Goal: Task Accomplishment & Management: Use online tool/utility

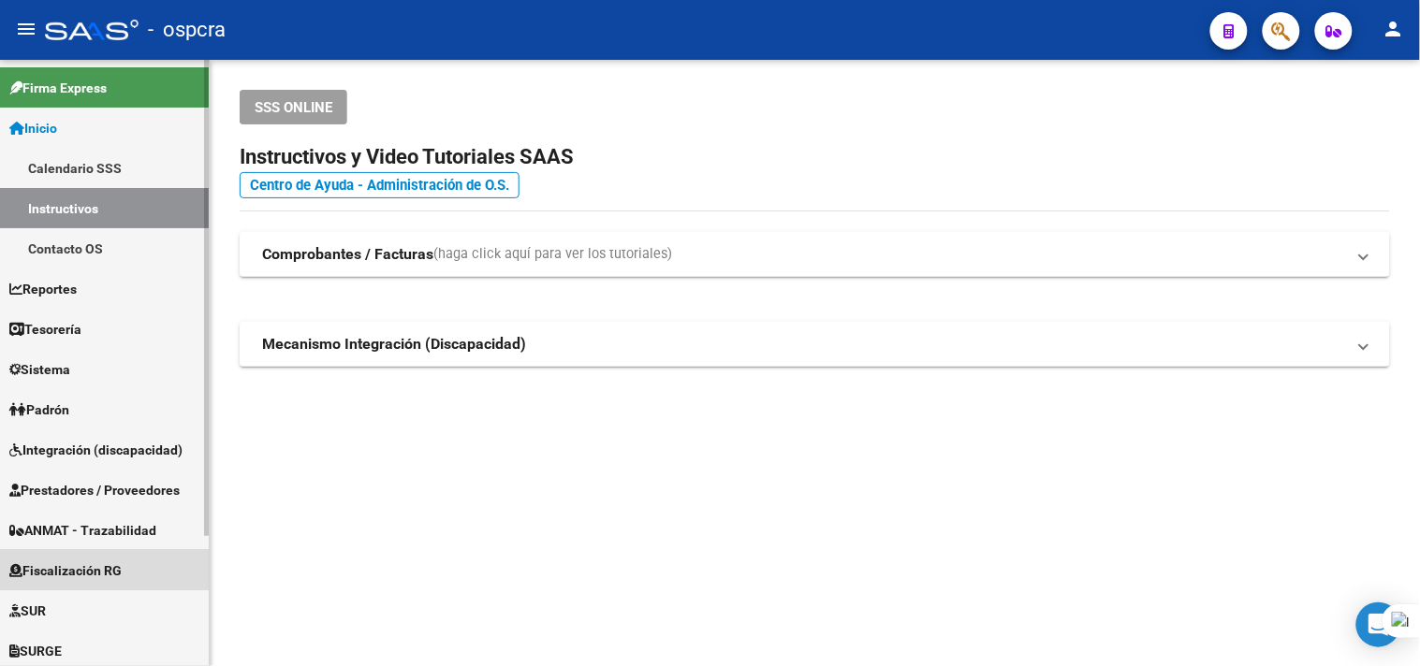
click at [122, 576] on span "Fiscalización RG" at bounding box center [65, 571] width 112 height 21
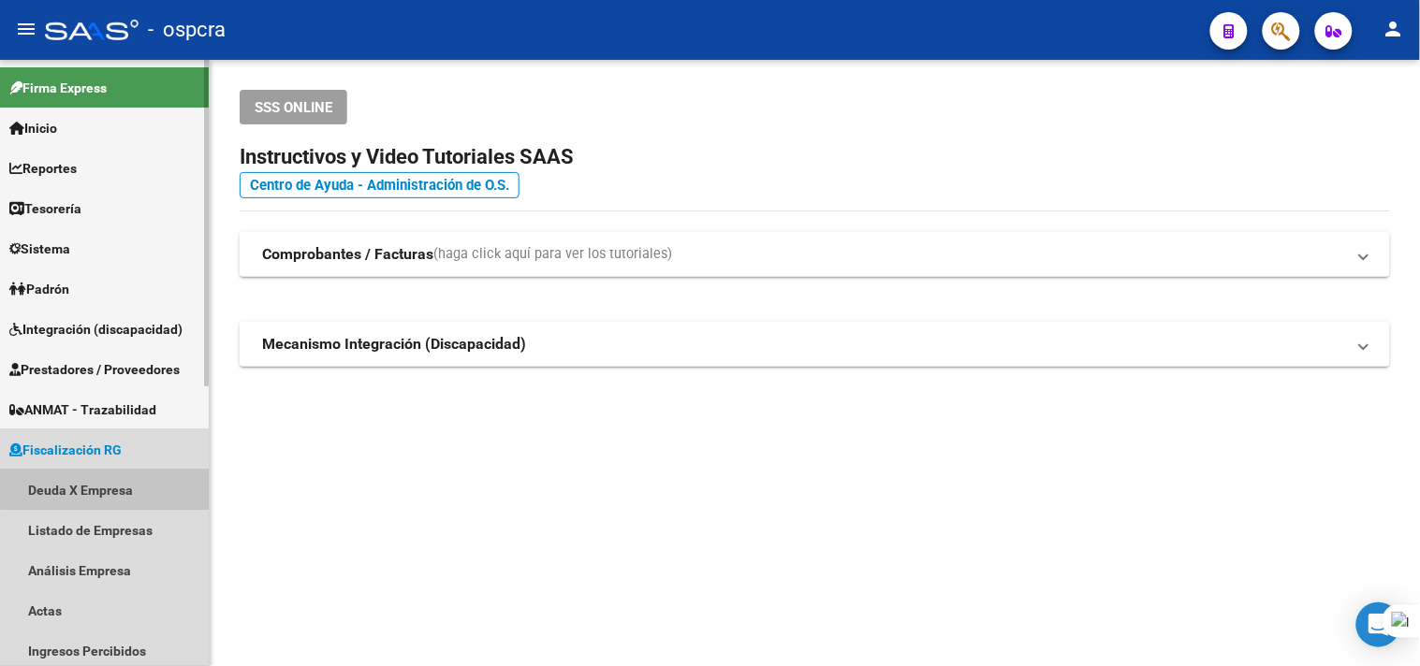
click at [122, 483] on link "Deuda X Empresa" at bounding box center [104, 490] width 209 height 40
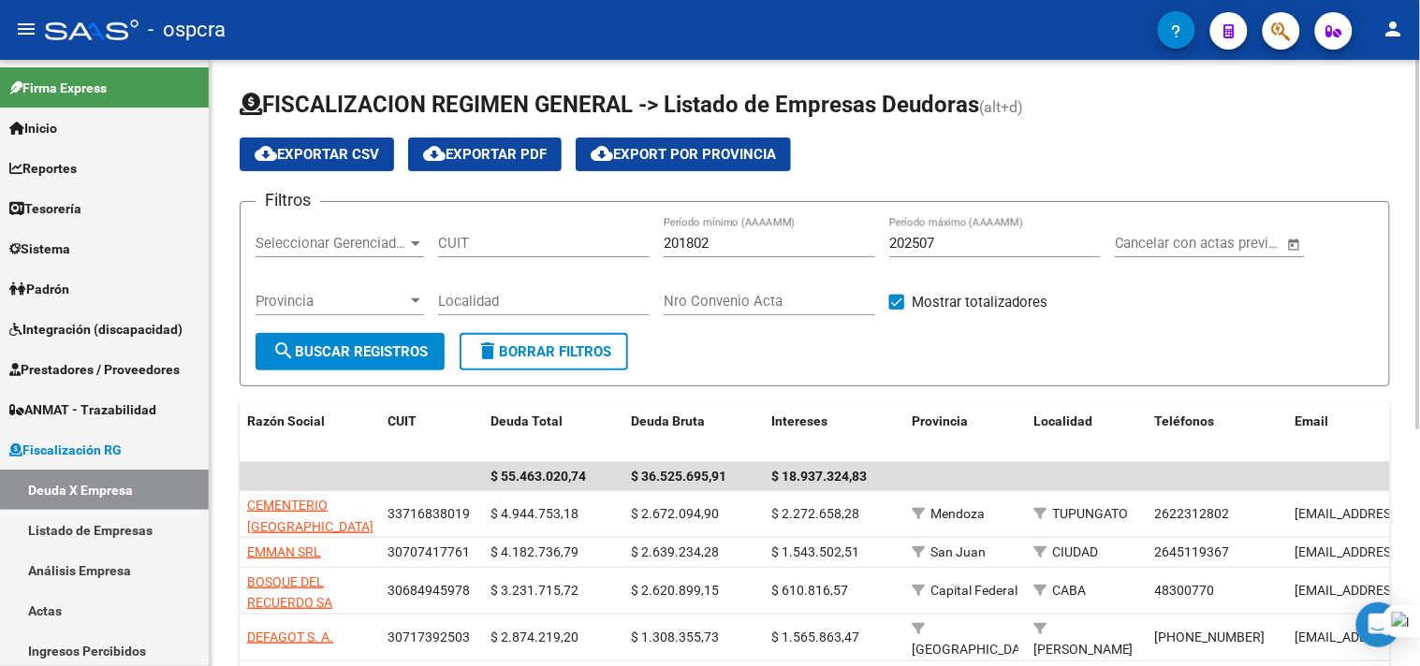
click at [575, 225] on div "CUIT" at bounding box center [544, 237] width 212 height 40
drag, startPoint x: 563, startPoint y: 240, endPoint x: 540, endPoint y: 241, distance: 22.5
click at [560, 241] on input "CUIT" at bounding box center [544, 243] width 212 height 17
paste input "20-34476658-5"
type input "20-34476658-5"
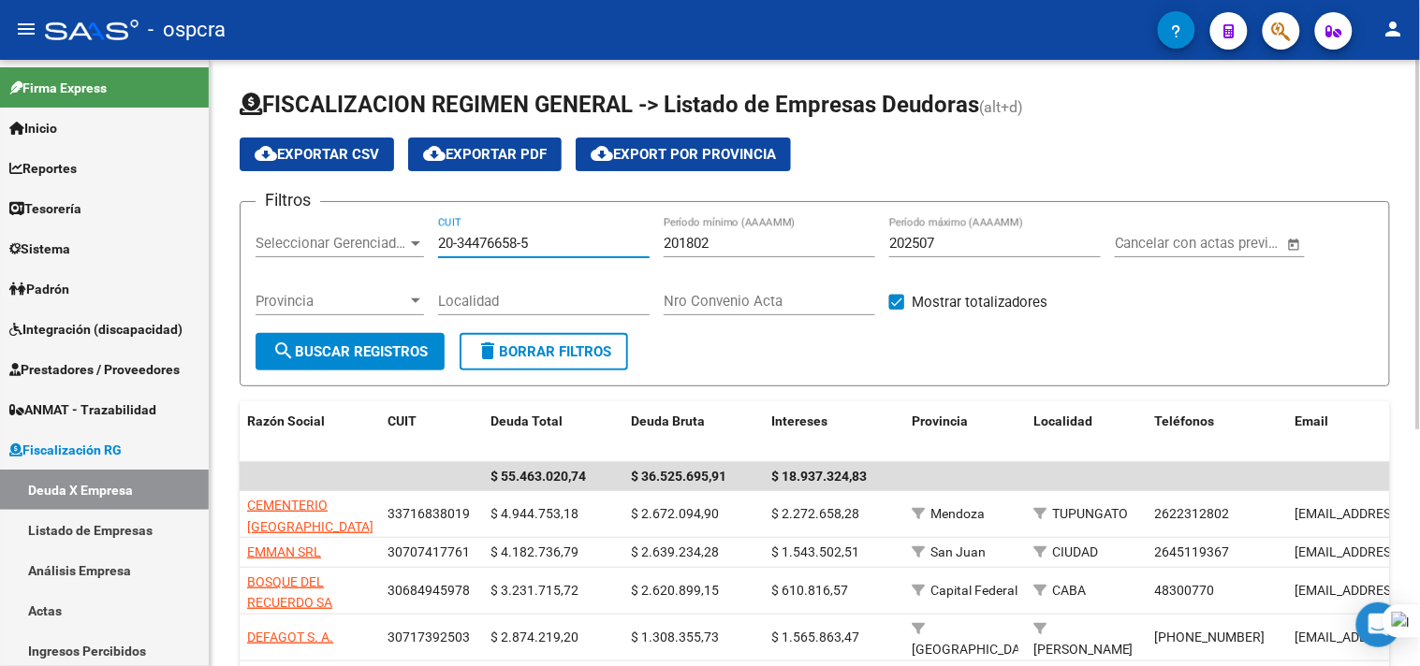
click at [379, 368] on button "search Buscar Registros" at bounding box center [350, 351] width 189 height 37
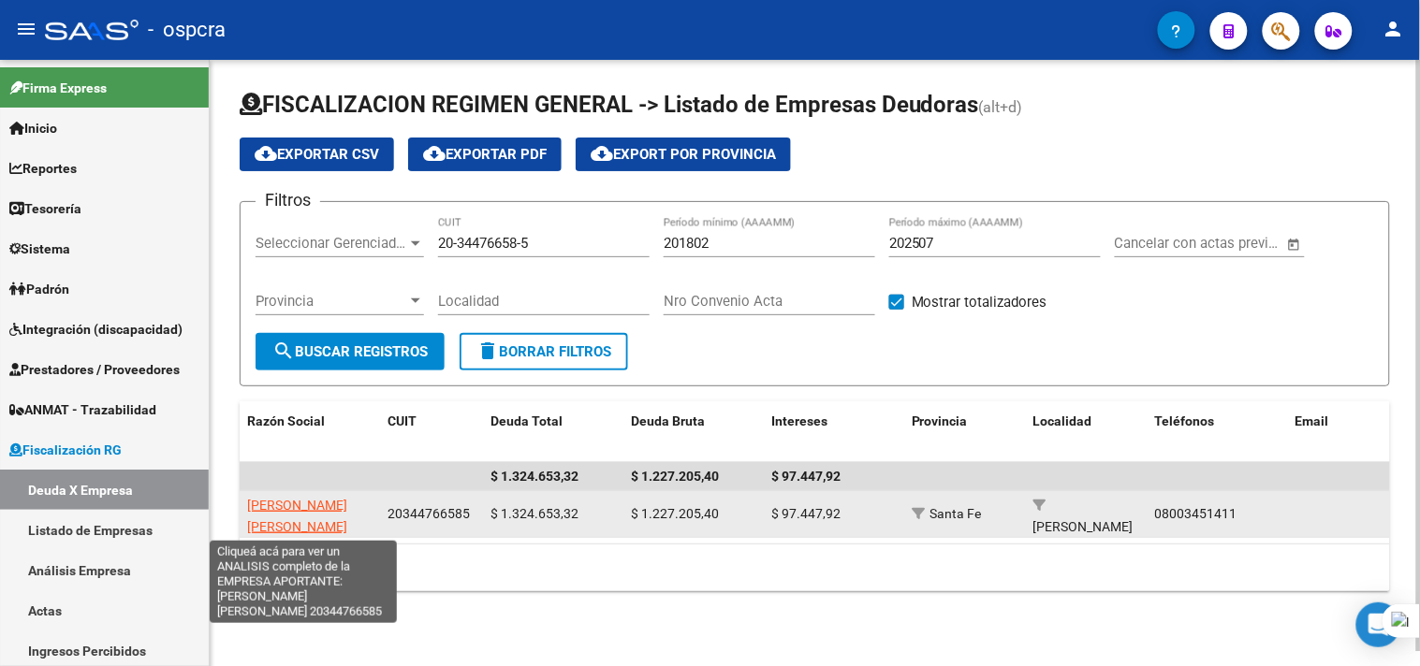
click at [330, 508] on span "[PERSON_NAME] [PERSON_NAME]" at bounding box center [297, 516] width 100 height 37
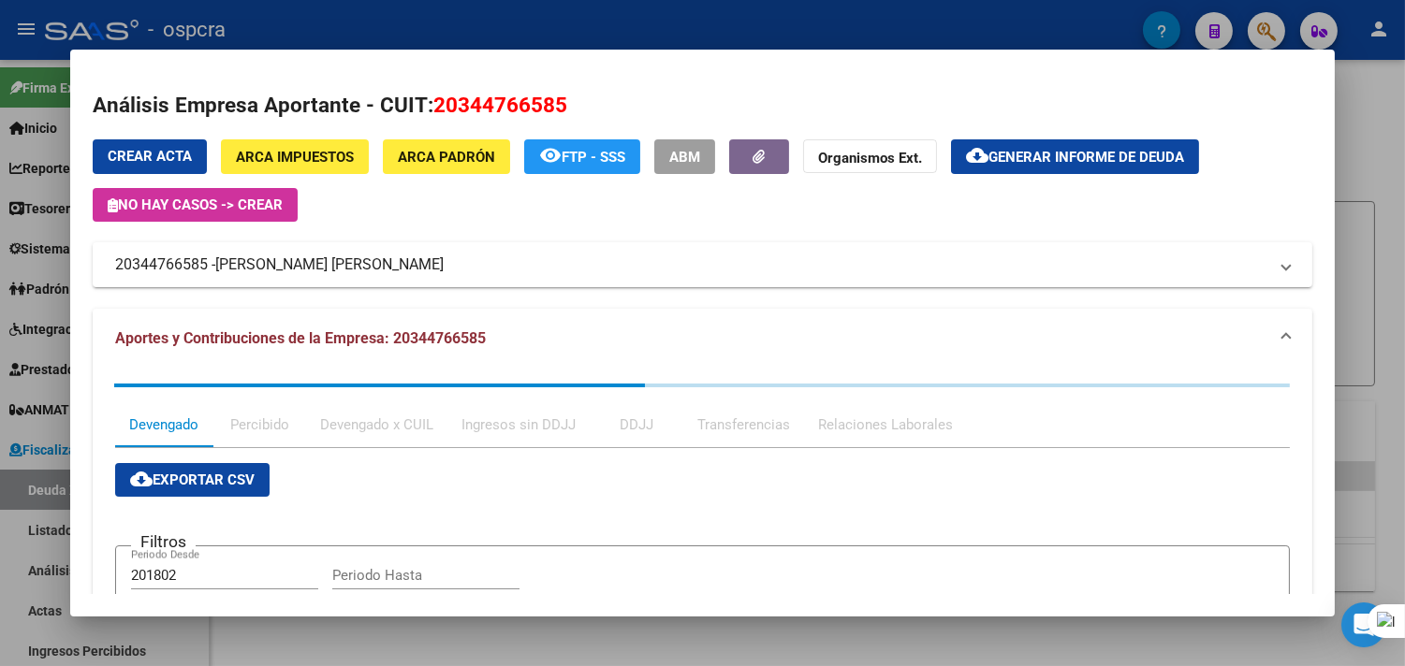
click at [1151, 160] on span "Generar informe de deuda" at bounding box center [1086, 157] width 196 height 17
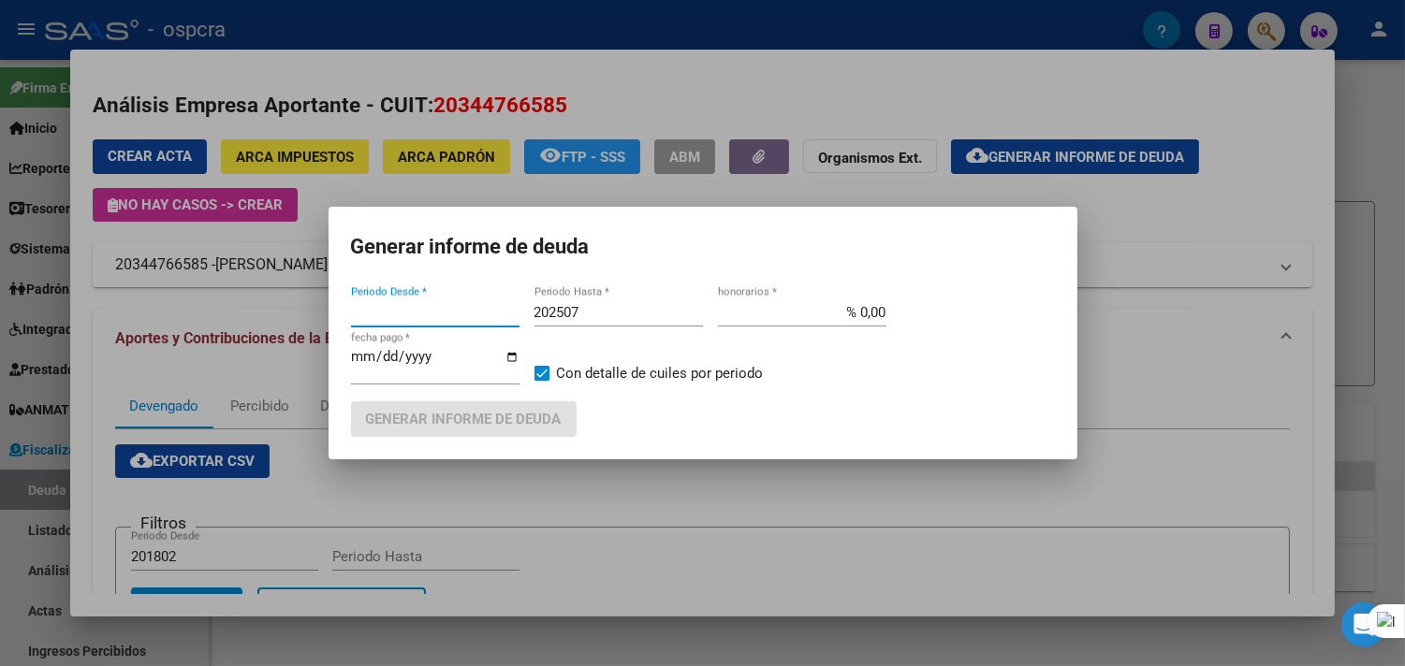
type input "201802"
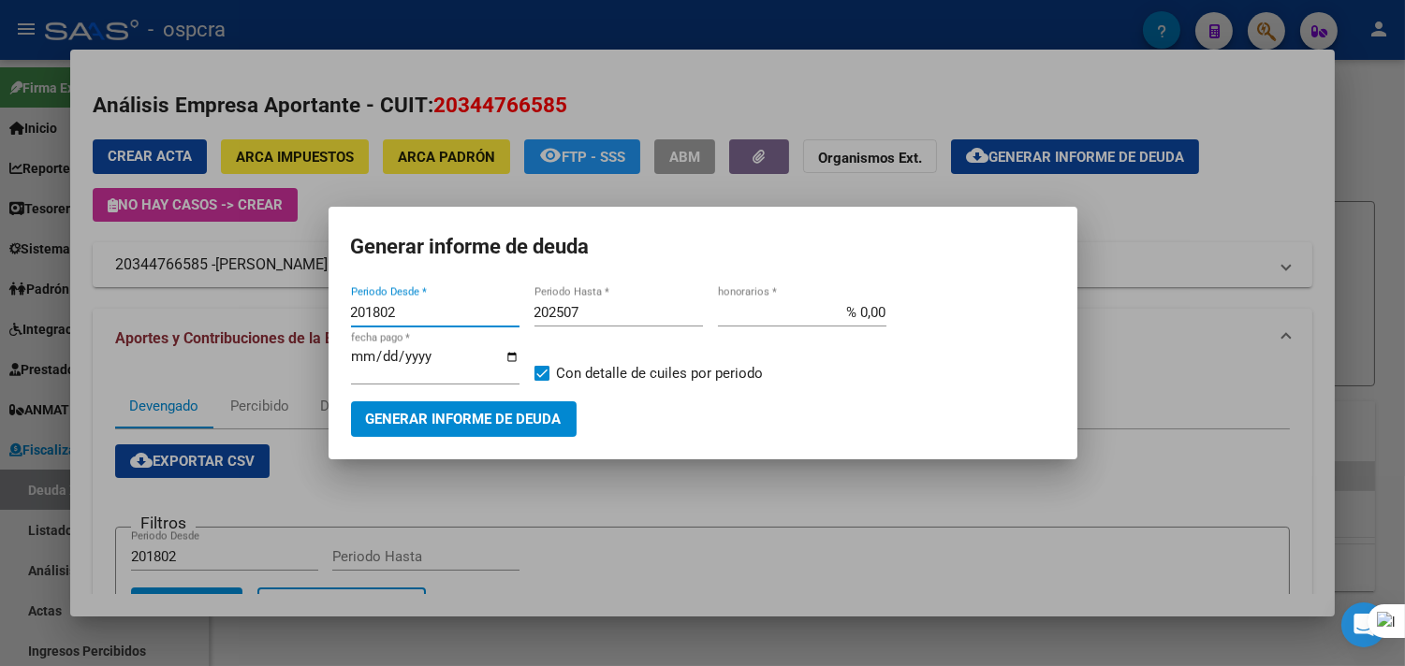
click at [455, 313] on input "201802" at bounding box center [435, 312] width 168 height 17
type input "202212"
click at [590, 314] on input "202507" at bounding box center [618, 312] width 168 height 17
type input "202508"
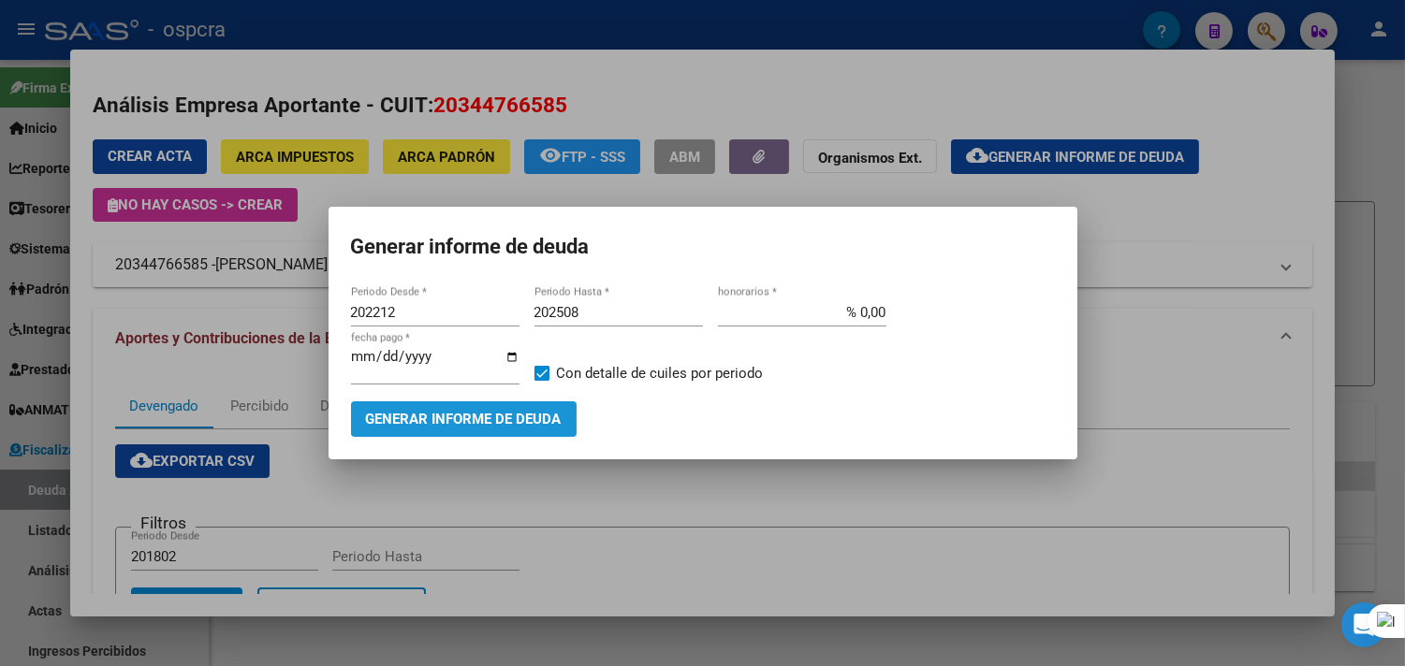
click at [506, 422] on span "Generar informe de deuda" at bounding box center [464, 420] width 196 height 17
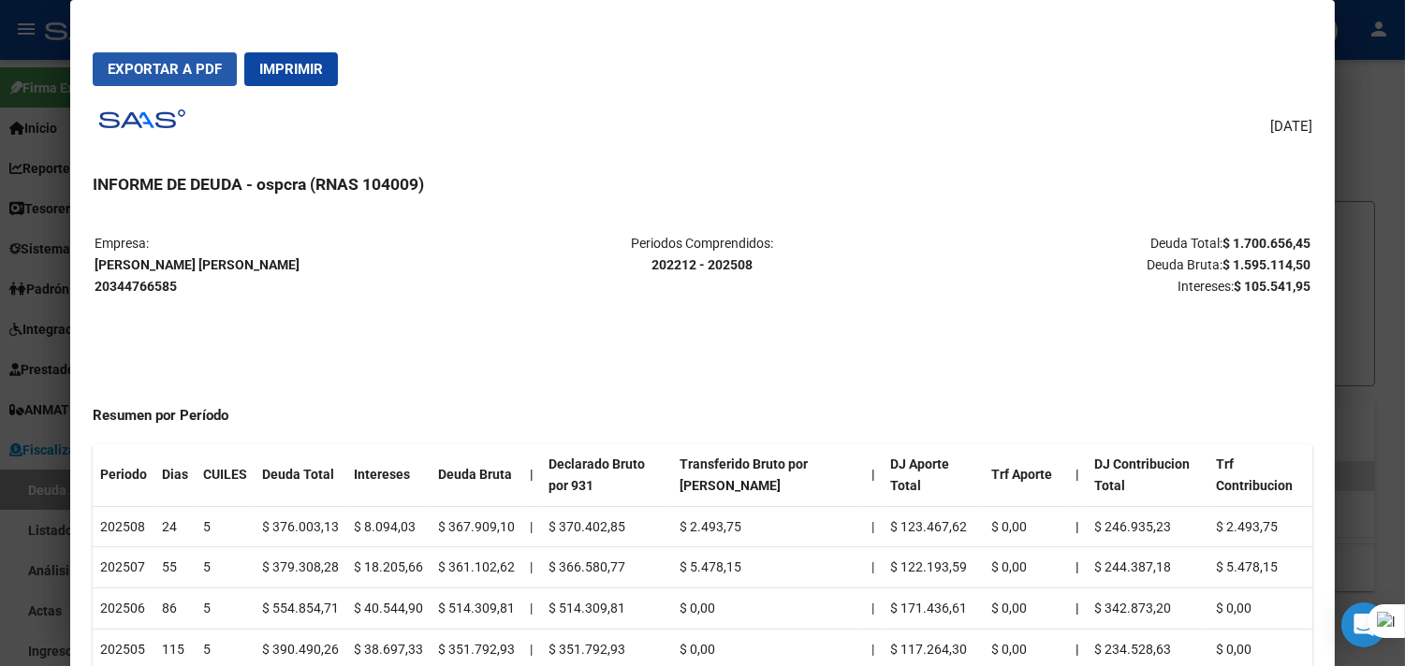
click at [157, 66] on span "Exportar a PDF" at bounding box center [165, 69] width 114 height 17
